Goal: Task Accomplishment & Management: Complete application form

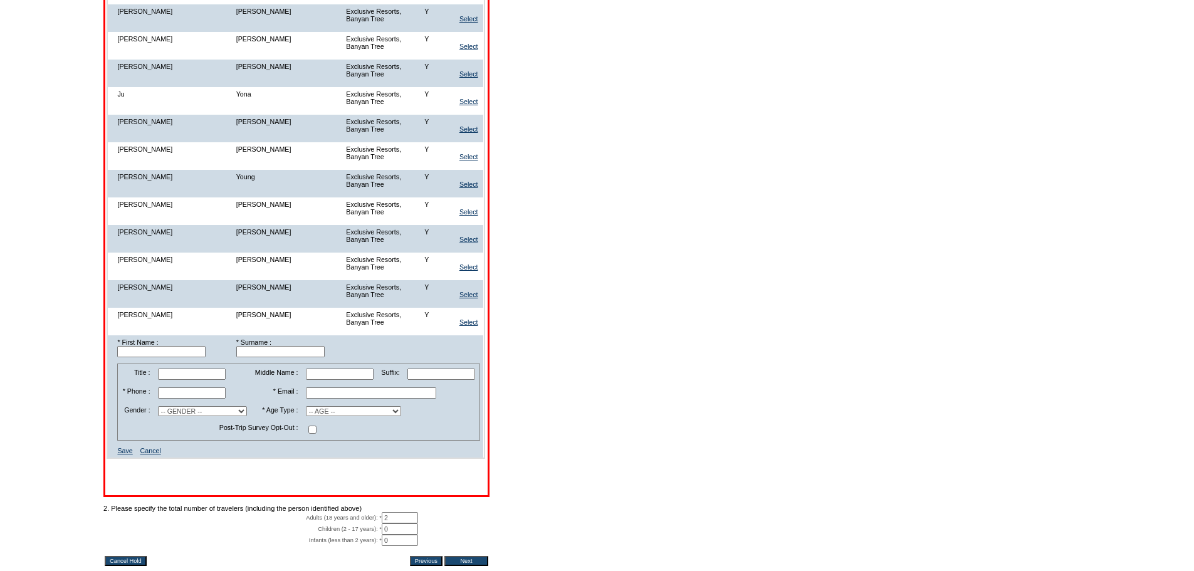
scroll to position [6116, 0]
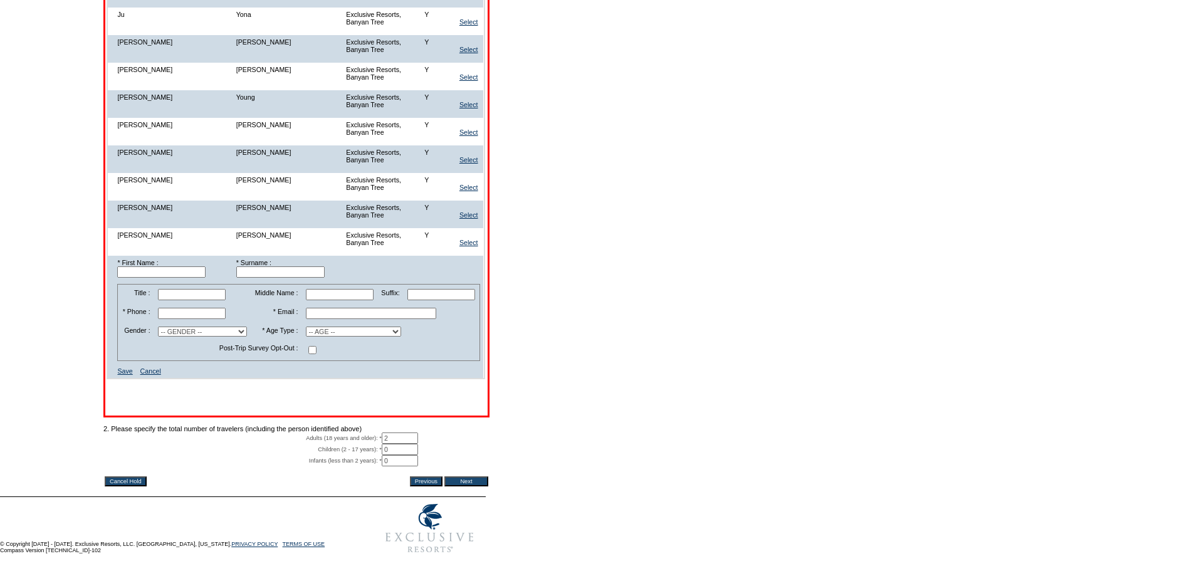
click at [203, 289] on input "text" at bounding box center [192, 294] width 68 height 11
click at [159, 266] on input "text" at bounding box center [161, 271] width 88 height 11
click at [180, 266] on input "text" at bounding box center [161, 271] width 88 height 11
paste input "Jia Long"
type input "Jia Long"
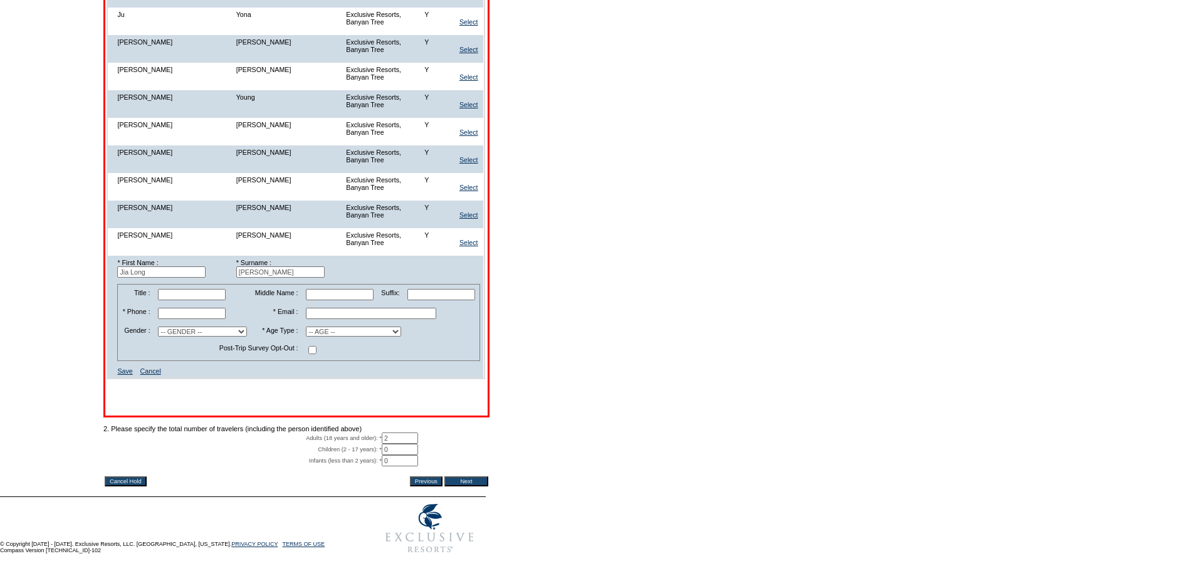
type input "[PERSON_NAME]"
type input "Mr"
click at [200, 308] on input "text" at bounding box center [192, 313] width 68 height 11
paste input "[PHONE_NUMBER]"
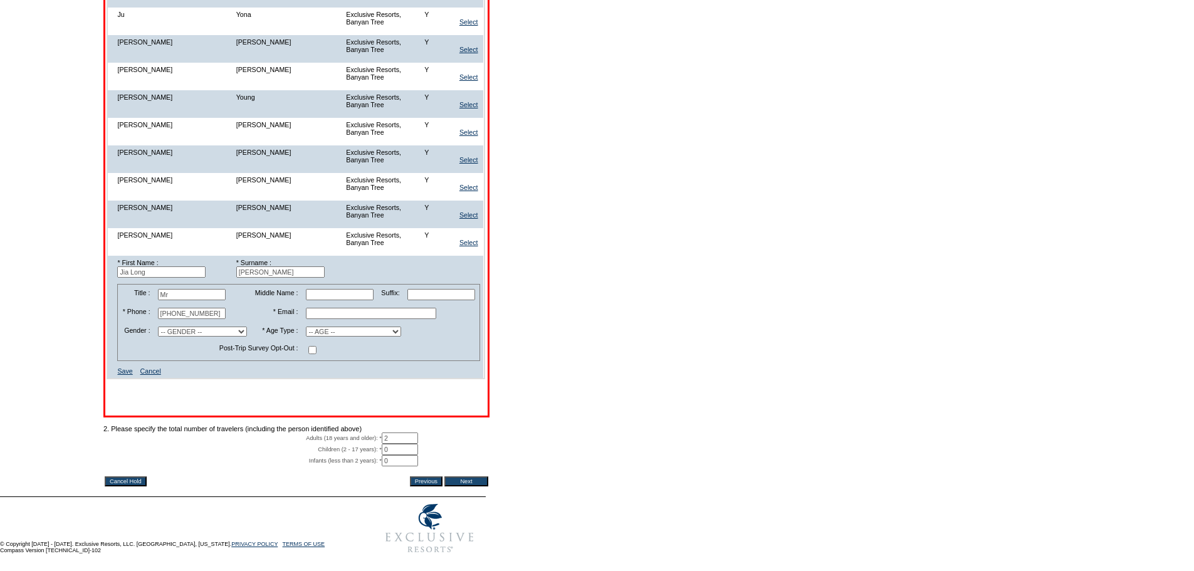
click at [178, 308] on input "[PHONE_NUMBER]" at bounding box center [192, 313] width 68 height 11
type input "+ 86 13801604894"
click at [395, 309] on input "text" at bounding box center [371, 313] width 130 height 11
paste input "[EMAIL_ADDRESS][DOMAIN_NAME]"
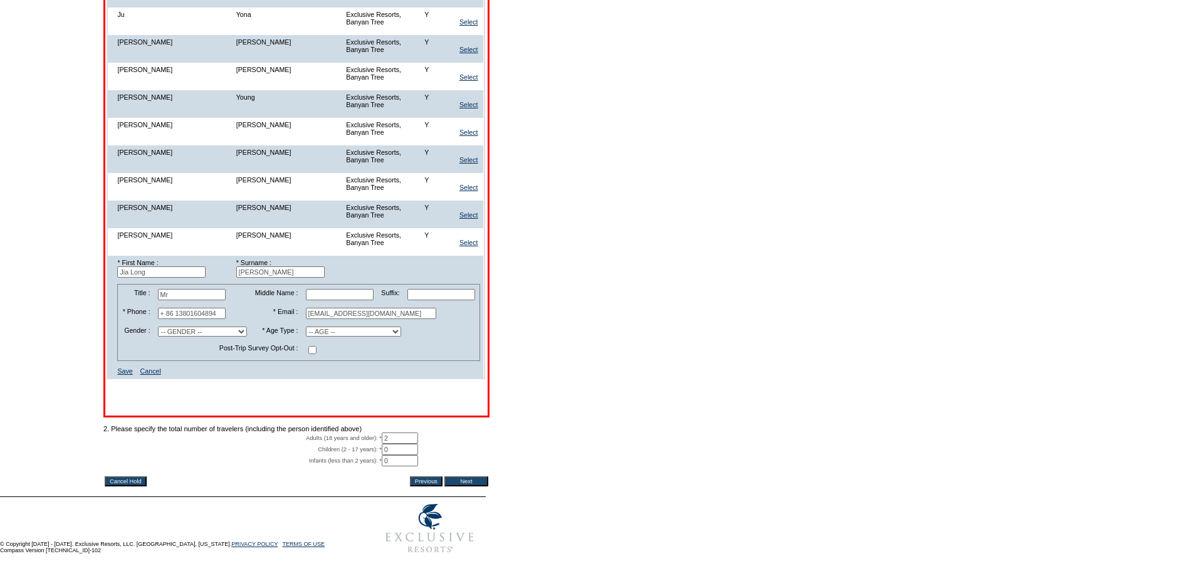
type input "[EMAIL_ADDRESS][DOMAIN_NAME]"
select select "M"
select select "A"
click at [314, 346] on input "checkbox" at bounding box center [312, 350] width 8 height 8
checkbox input "true"
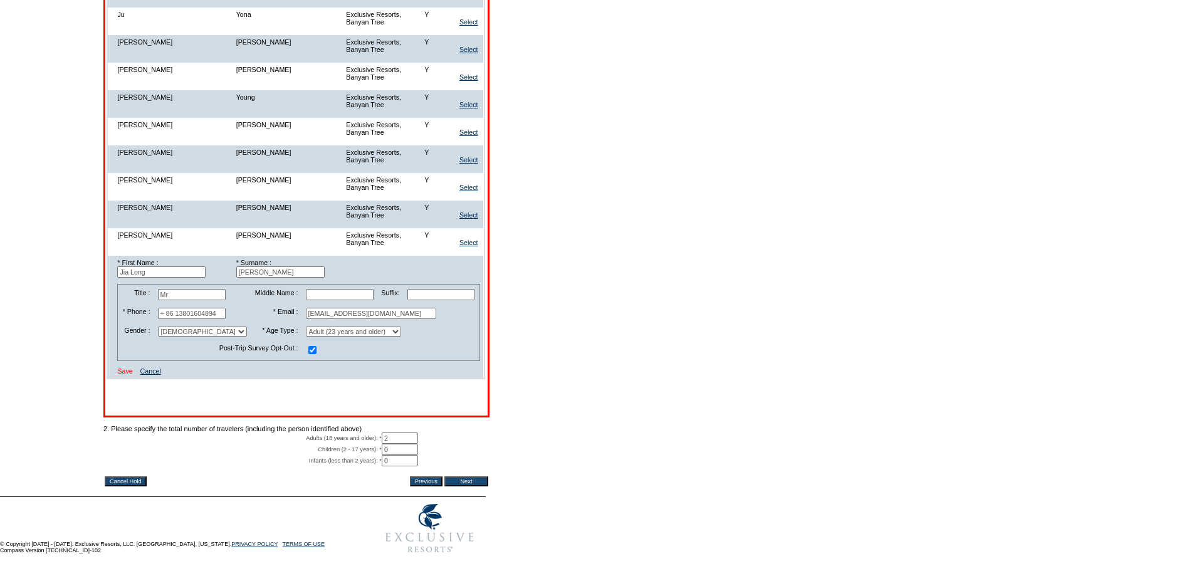
click at [129, 367] on link "Save" at bounding box center [124, 371] width 15 height 8
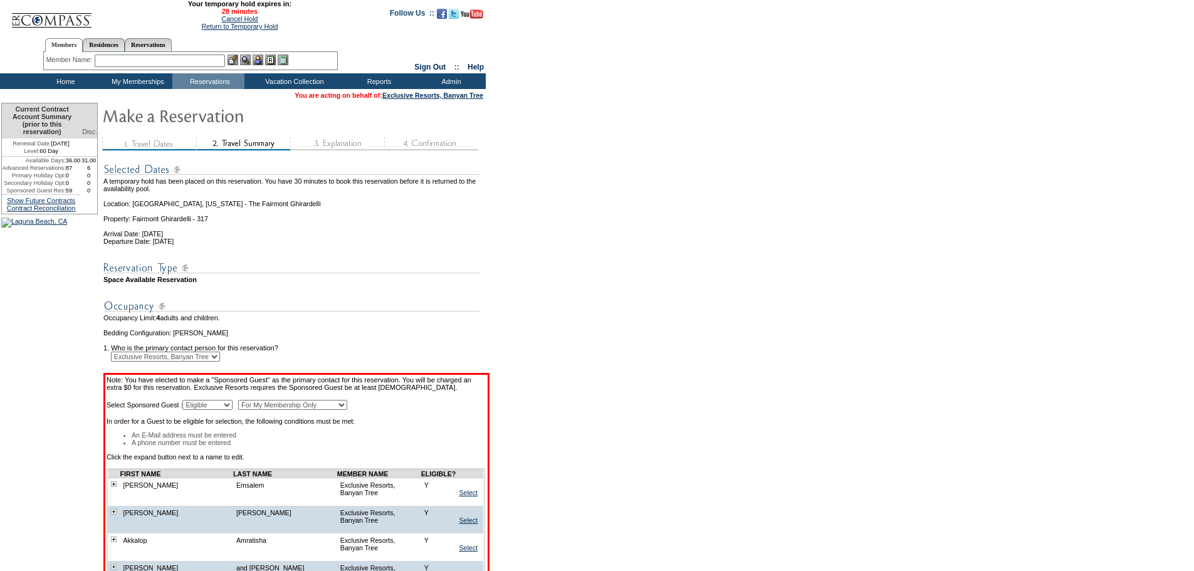
scroll to position [4355, 0]
